Goal: Information Seeking & Learning: Learn about a topic

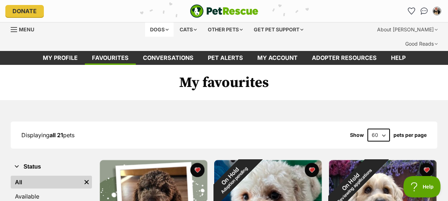
click at [164, 26] on div "Dogs" at bounding box center [159, 29] width 29 height 14
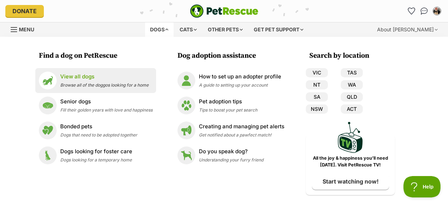
click at [127, 86] on span "Browse all of the doggos looking for a home" at bounding box center [104, 84] width 88 height 5
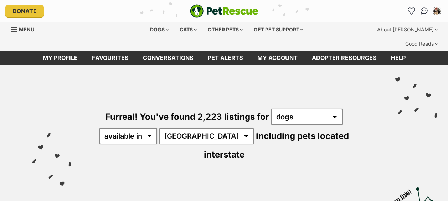
select select "NSW"
click at [161, 128] on select "Australia ACT NSW NT QLD SA TAS VIC WA" at bounding box center [206, 136] width 95 height 16
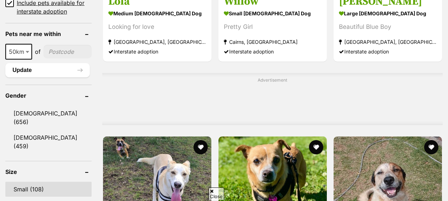
click at [39, 182] on link "Small (108)" at bounding box center [48, 189] width 86 height 15
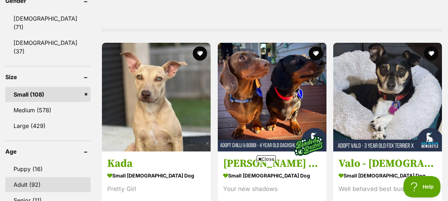
click at [34, 177] on link "Adult (92)" at bounding box center [47, 184] width 85 height 15
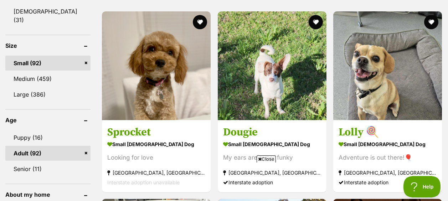
scroll to position [707, 0]
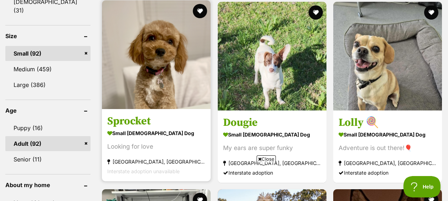
click at [148, 114] on h3 "Sprocket" at bounding box center [156, 121] width 98 height 14
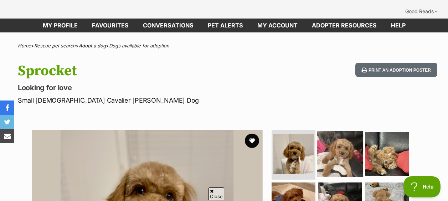
click at [335, 144] on img at bounding box center [340, 154] width 46 height 46
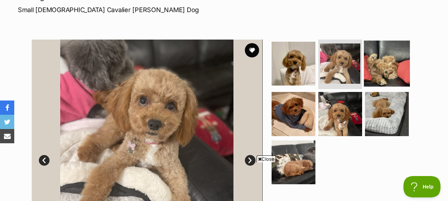
click at [392, 53] on img at bounding box center [387, 63] width 46 height 46
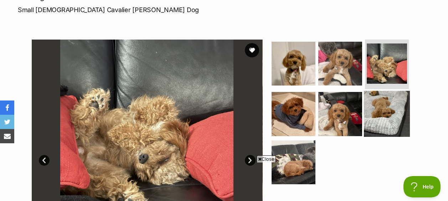
click at [388, 104] on img at bounding box center [387, 114] width 46 height 46
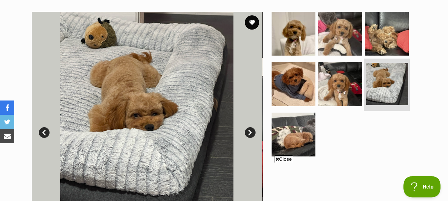
scroll to position [151, 0]
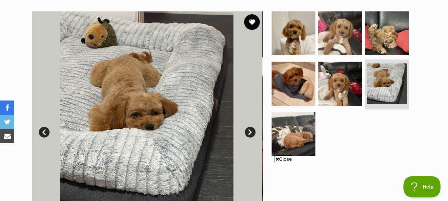
click at [252, 14] on button "favourite" at bounding box center [252, 22] width 16 height 16
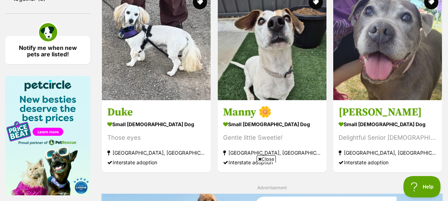
scroll to position [1095, 0]
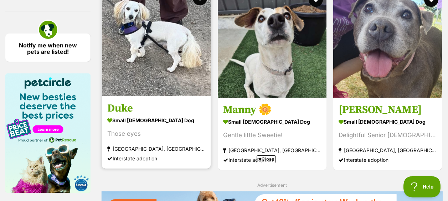
click at [146, 144] on strong "[GEOGRAPHIC_DATA], [GEOGRAPHIC_DATA]" at bounding box center [156, 149] width 98 height 10
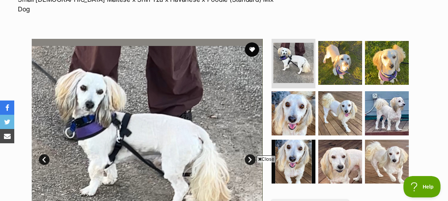
scroll to position [134, 0]
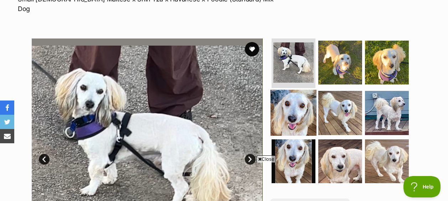
click at [287, 95] on img at bounding box center [294, 113] width 46 height 46
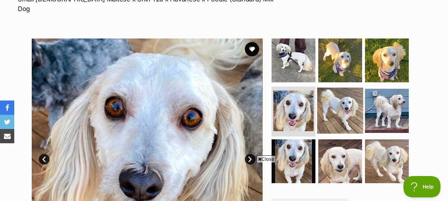
click at [343, 97] on img at bounding box center [340, 111] width 46 height 46
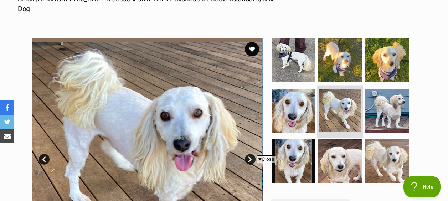
scroll to position [0, 0]
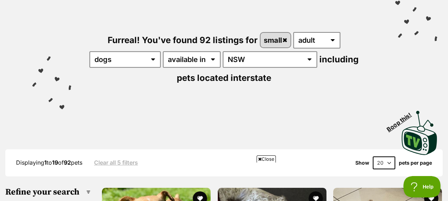
scroll to position [82, 0]
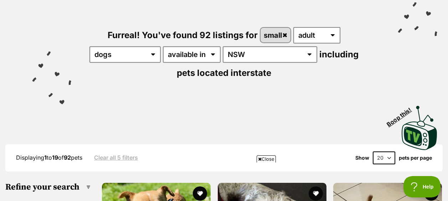
click at [391, 152] on select "20 40 60" at bounding box center [384, 158] width 22 height 13
select select "60"
click at [373, 152] on select "20 40 60" at bounding box center [384, 158] width 22 height 13
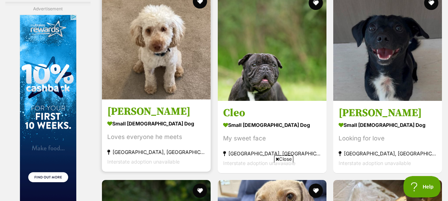
click at [143, 108] on h3 "[PERSON_NAME]" at bounding box center [156, 112] width 98 height 14
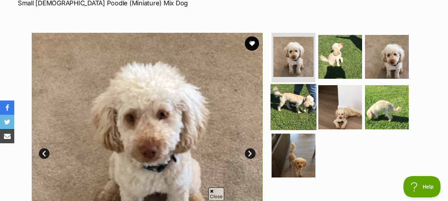
click at [297, 96] on img at bounding box center [294, 107] width 46 height 46
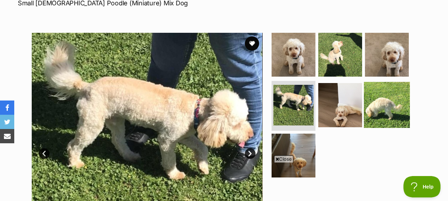
click at [386, 98] on img at bounding box center [387, 105] width 46 height 46
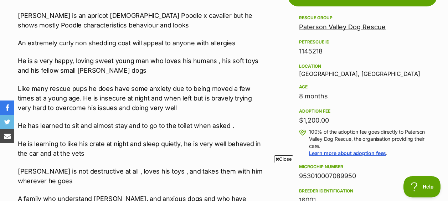
scroll to position [434, 0]
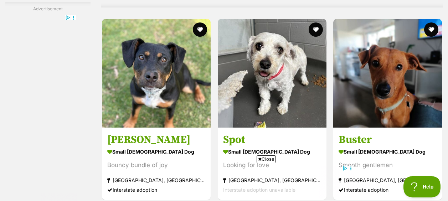
scroll to position [3986, 0]
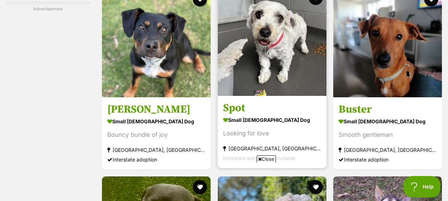
click at [254, 115] on strong "small [DEMOGRAPHIC_DATA] Dog" at bounding box center [272, 120] width 98 height 10
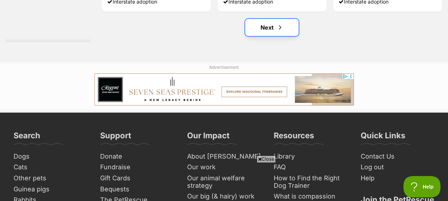
click at [260, 19] on link "Next" at bounding box center [272, 27] width 54 height 17
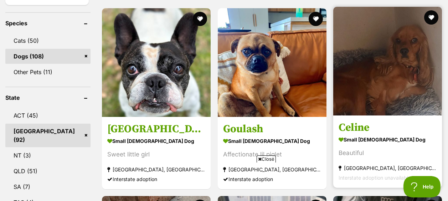
click at [407, 70] on img at bounding box center [388, 61] width 109 height 109
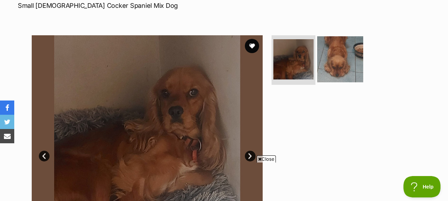
click at [335, 51] on img at bounding box center [340, 59] width 46 height 46
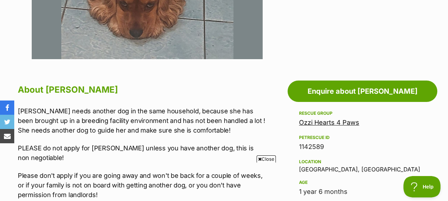
scroll to position [337, 0]
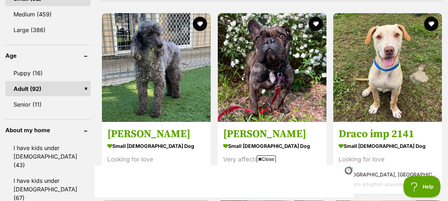
scroll to position [762, 0]
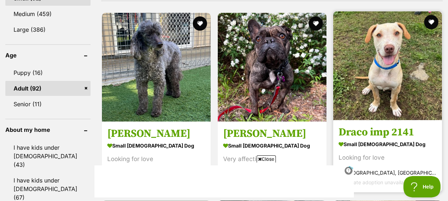
click at [423, 153] on section "small [DEMOGRAPHIC_DATA] Dog Looking for love [GEOGRAPHIC_DATA], [GEOGRAPHIC_DA…" at bounding box center [388, 163] width 98 height 48
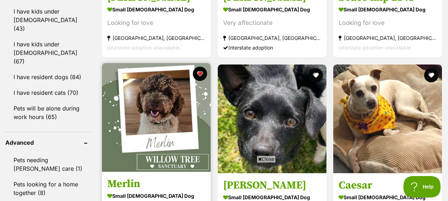
click at [146, 93] on img at bounding box center [156, 117] width 109 height 109
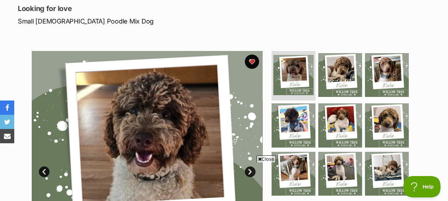
scroll to position [112, 0]
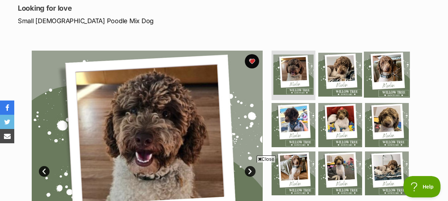
click at [388, 55] on img at bounding box center [387, 74] width 46 height 46
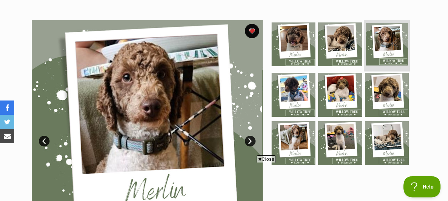
scroll to position [142, 0]
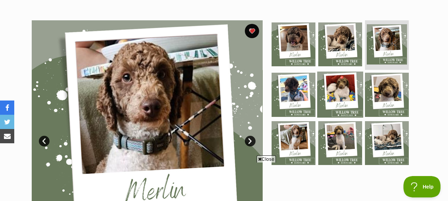
click at [345, 77] on img at bounding box center [340, 95] width 46 height 46
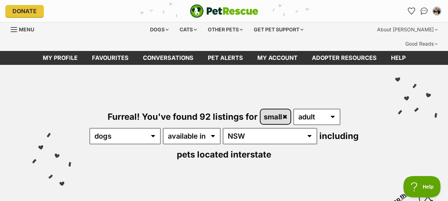
click at [285, 110] on link "small" at bounding box center [276, 117] width 30 height 15
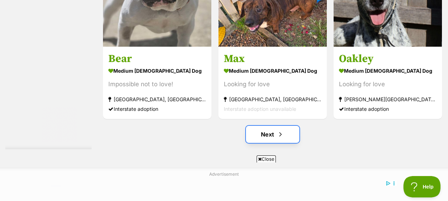
click at [271, 130] on link "Next" at bounding box center [273, 134] width 54 height 17
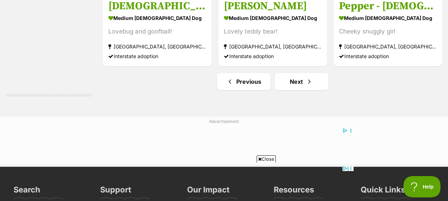
scroll to position [4559, 0]
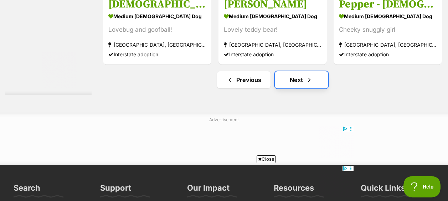
click at [304, 73] on link "Next" at bounding box center [302, 79] width 54 height 17
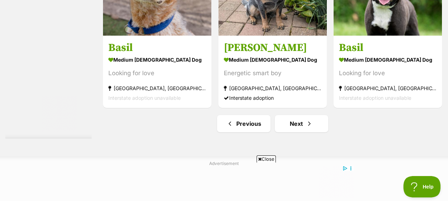
scroll to position [4587, 0]
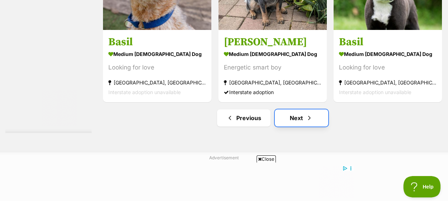
click at [300, 112] on link "Next" at bounding box center [302, 118] width 54 height 17
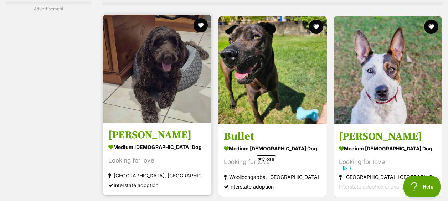
click at [147, 103] on img at bounding box center [157, 69] width 108 height 108
click at [149, 97] on img at bounding box center [157, 69] width 108 height 108
click at [201, 17] on button "favourite" at bounding box center [201, 25] width 16 height 16
click at [136, 128] on h3 "Missie" at bounding box center [157, 135] width 98 height 14
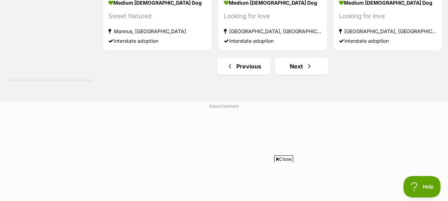
scroll to position [4585, 0]
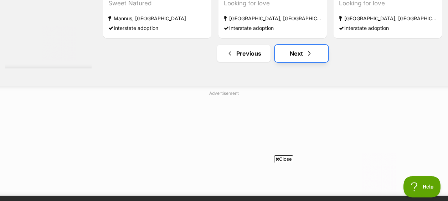
click at [305, 45] on link "Next" at bounding box center [302, 53] width 54 height 17
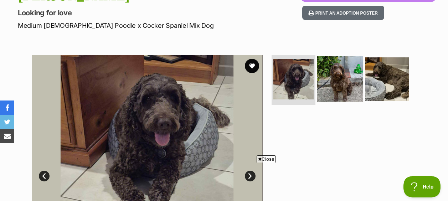
click at [342, 68] on img at bounding box center [340, 79] width 46 height 46
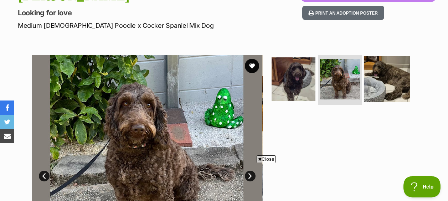
click at [386, 65] on img at bounding box center [387, 79] width 46 height 46
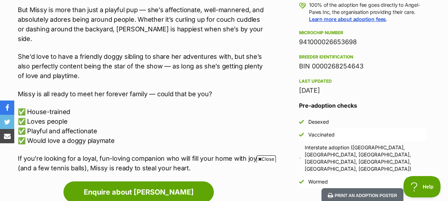
scroll to position [549, 0]
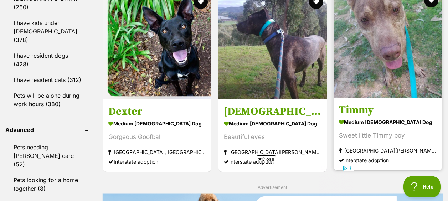
click at [367, 103] on h3 "Timmy" at bounding box center [388, 110] width 98 height 14
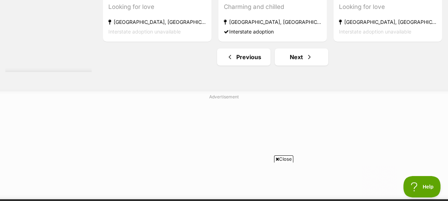
scroll to position [4557, 0]
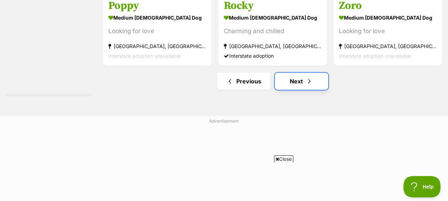
click at [303, 76] on link "Next" at bounding box center [302, 81] width 54 height 17
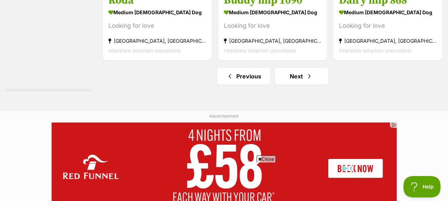
scroll to position [4635, 0]
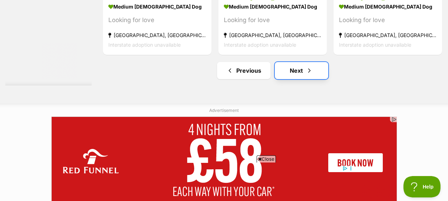
click at [304, 70] on link "Next" at bounding box center [302, 70] width 54 height 17
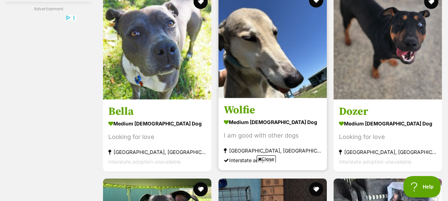
click at [256, 105] on h3 "Wolfie" at bounding box center [273, 110] width 98 height 14
